Goal: Task Accomplishment & Management: Manage account settings

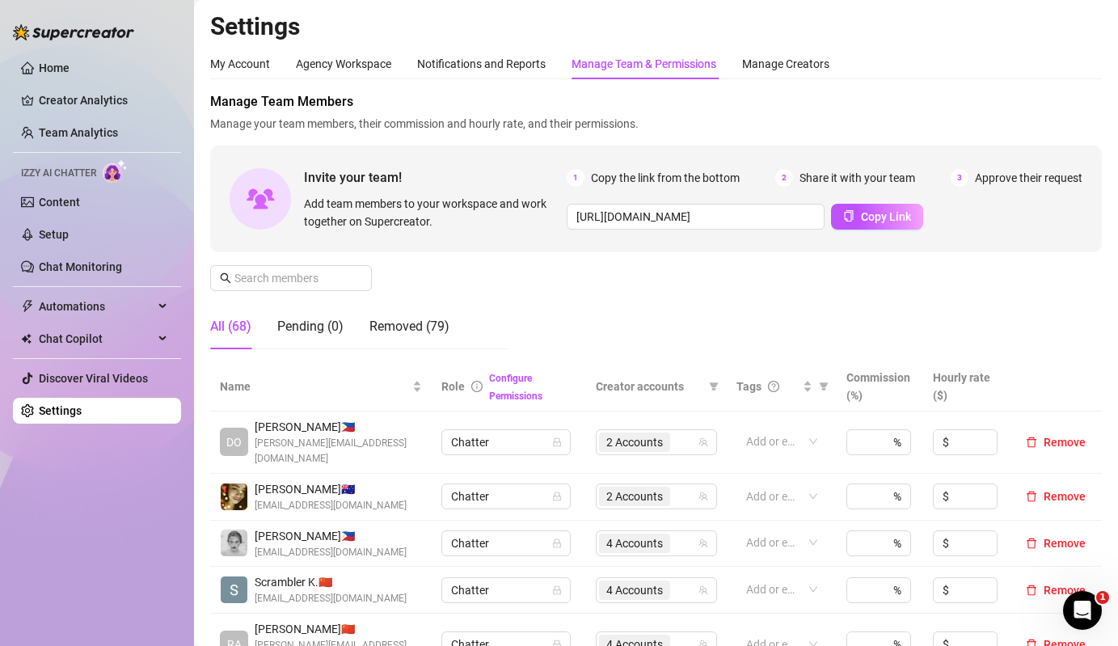
click at [688, 257] on div "Manage Team Members Manage your team members, their commission and hourly rate,…" at bounding box center [656, 227] width 892 height 270
click at [316, 277] on input "text" at bounding box center [291, 278] width 115 height 18
click at [341, 266] on span at bounding box center [291, 278] width 162 height 26
click at [338, 269] on input "text" at bounding box center [291, 278] width 115 height 18
click at [323, 278] on input "text" at bounding box center [291, 278] width 115 height 18
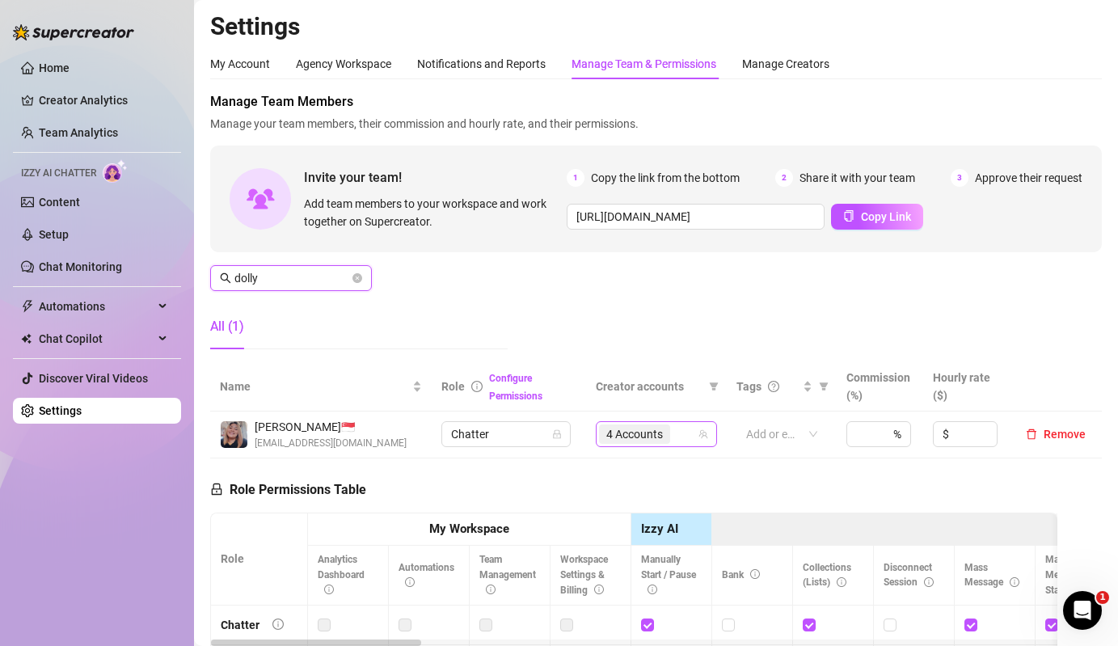
click at [666, 439] on span "4 Accounts" at bounding box center [634, 433] width 71 height 19
type input "dolly"
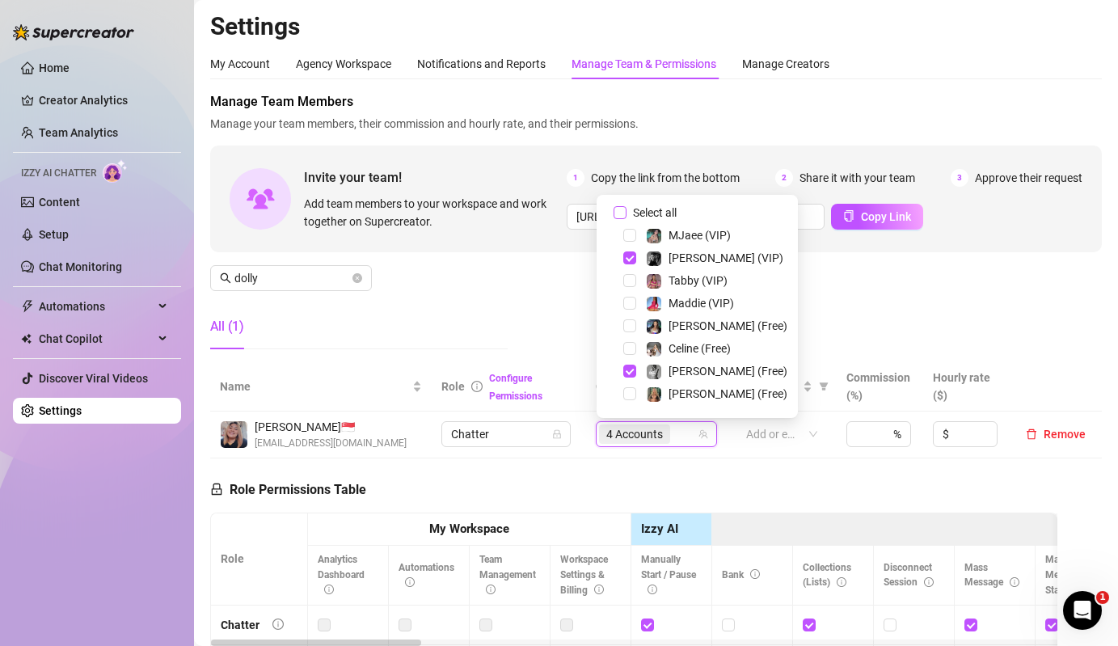
click at [672, 213] on span "Select all" at bounding box center [654, 213] width 57 height 18
click at [626, 213] on input "Select all" at bounding box center [619, 212] width 13 height 13
click at [672, 213] on span "Select all" at bounding box center [654, 213] width 57 height 18
click at [626, 213] on input "Select all" at bounding box center [619, 212] width 13 height 13
checkbox input "false"
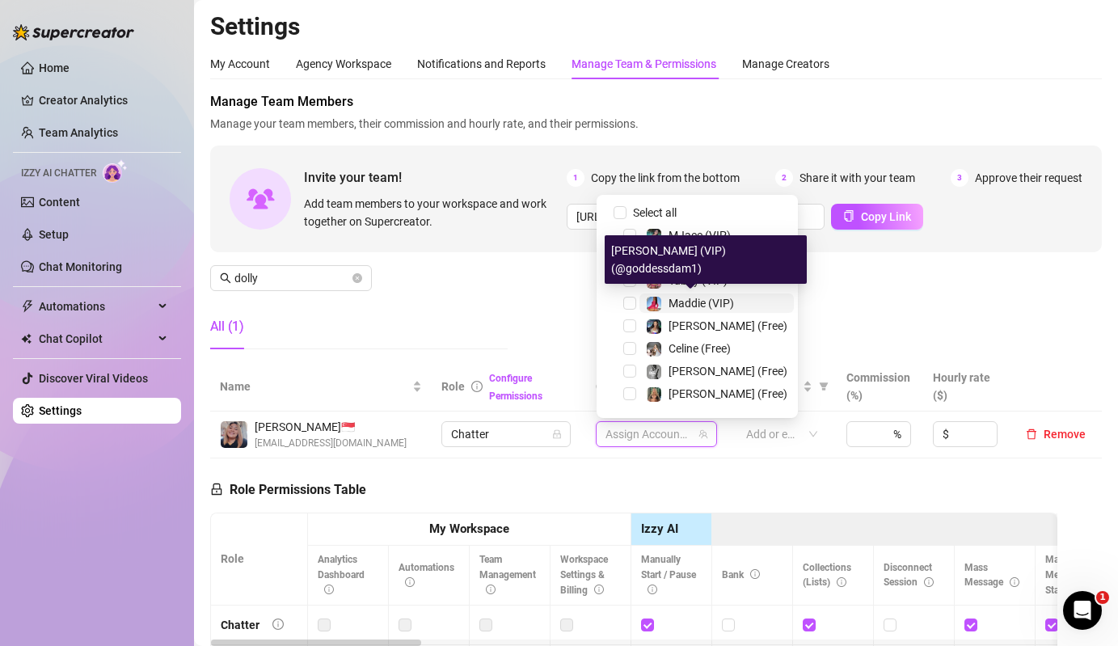
click at [706, 303] on span "Maddie (VIP)" at bounding box center [700, 303] width 65 height 13
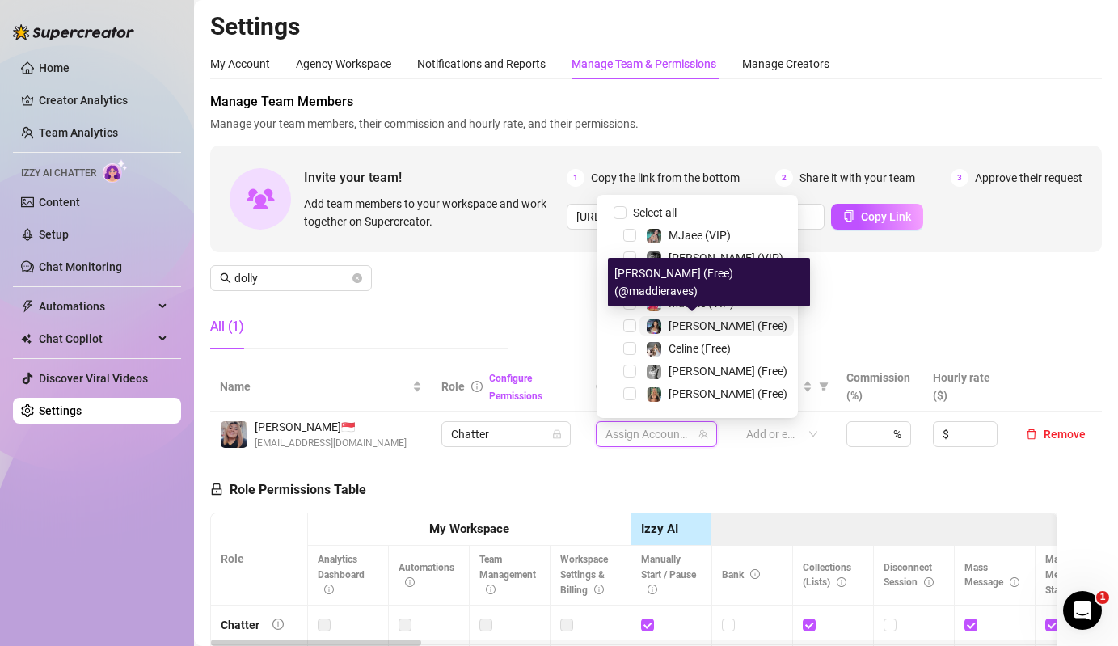
click at [706, 317] on div "[PERSON_NAME] (Free)" at bounding box center [727, 325] width 119 height 19
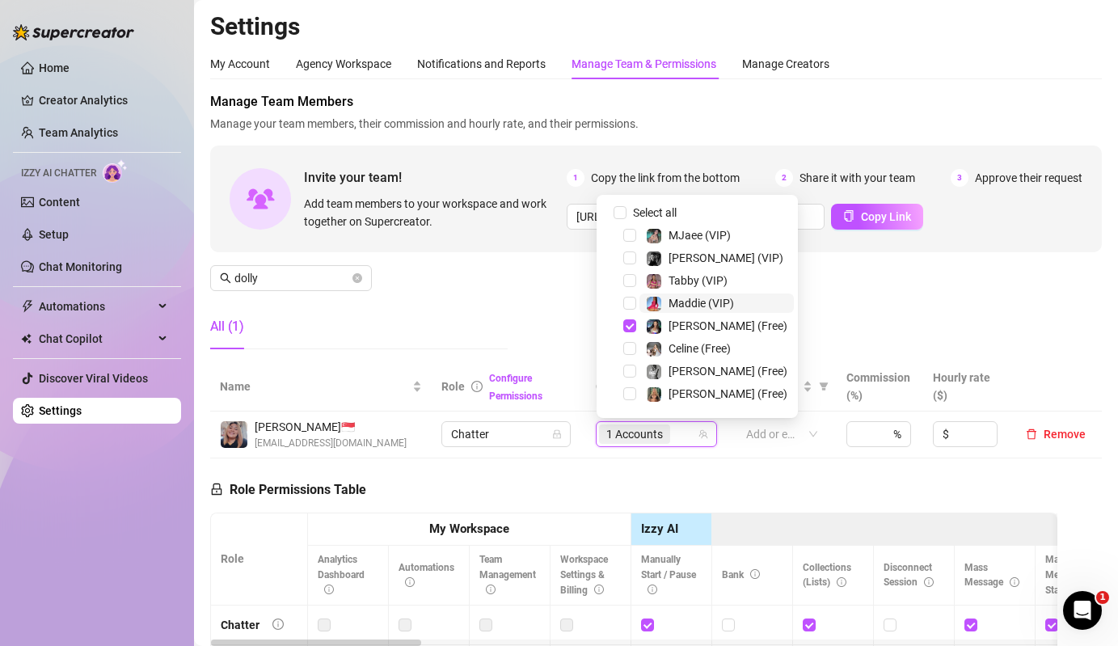
click at [681, 297] on span "Maddie (VIP)" at bounding box center [700, 303] width 65 height 13
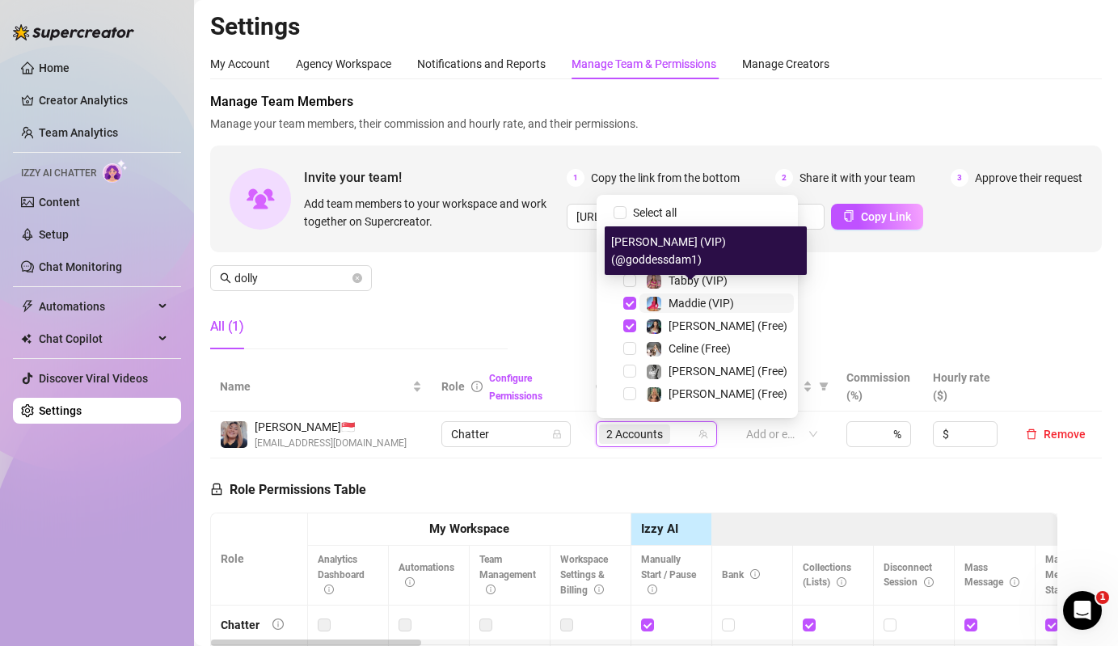
scroll to position [246, 0]
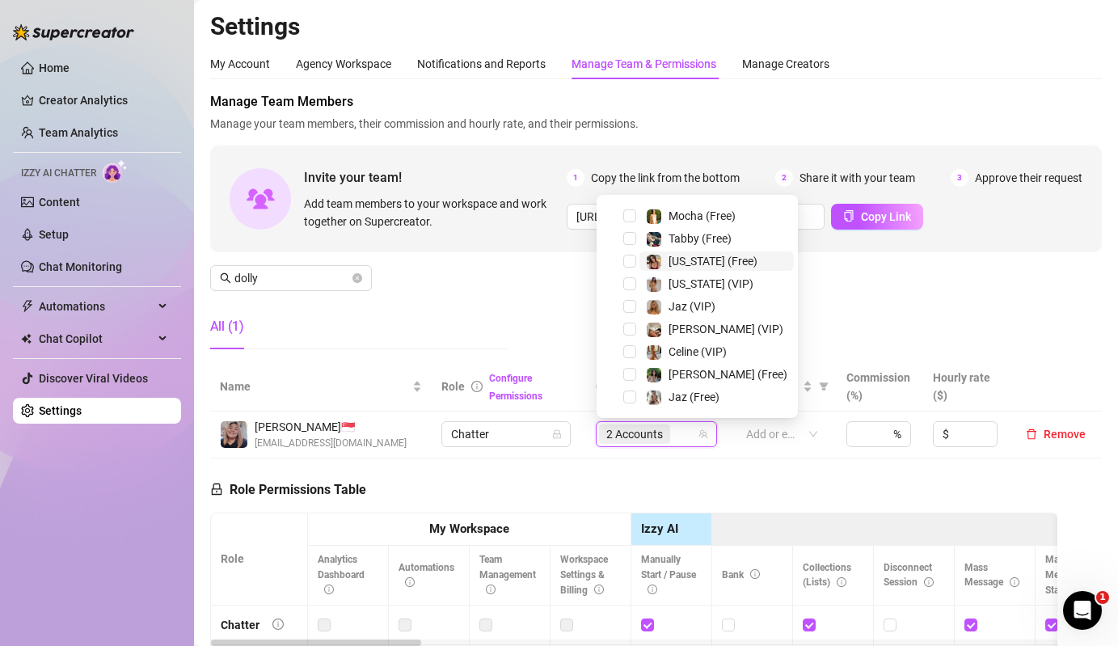
click at [691, 269] on div "[US_STATE] (Free)" at bounding box center [712, 260] width 89 height 19
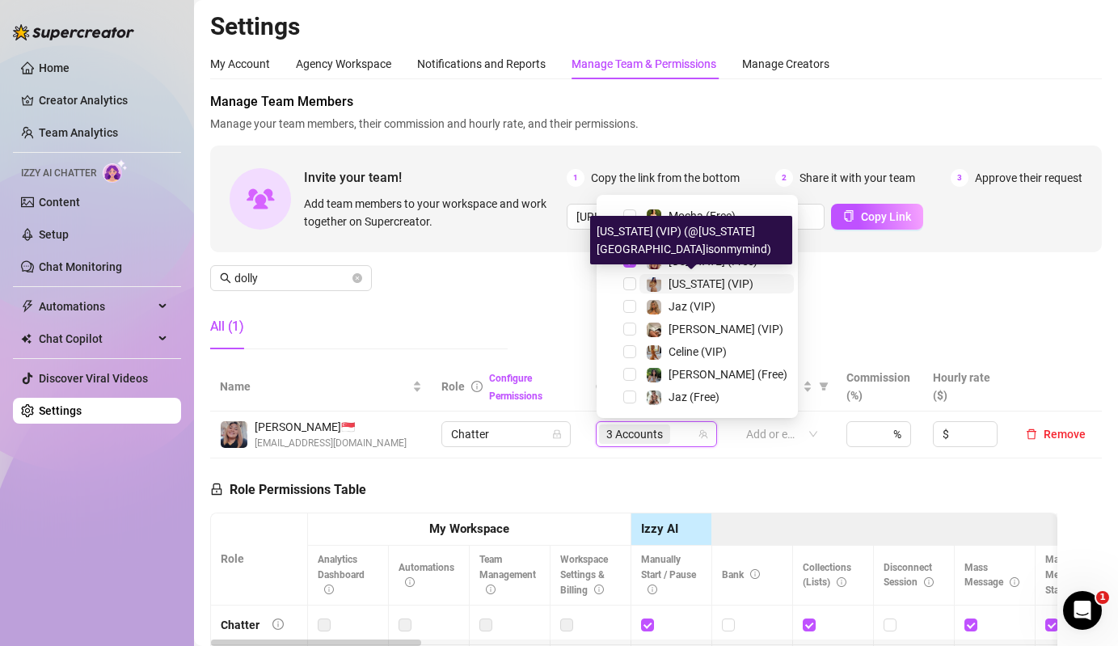
click at [691, 280] on span "[US_STATE] (VIP)" at bounding box center [710, 283] width 85 height 13
click at [504, 297] on div "Manage Team Members Manage your team members, their commission and hourly rate,…" at bounding box center [656, 227] width 892 height 270
